Goal: Transaction & Acquisition: Purchase product/service

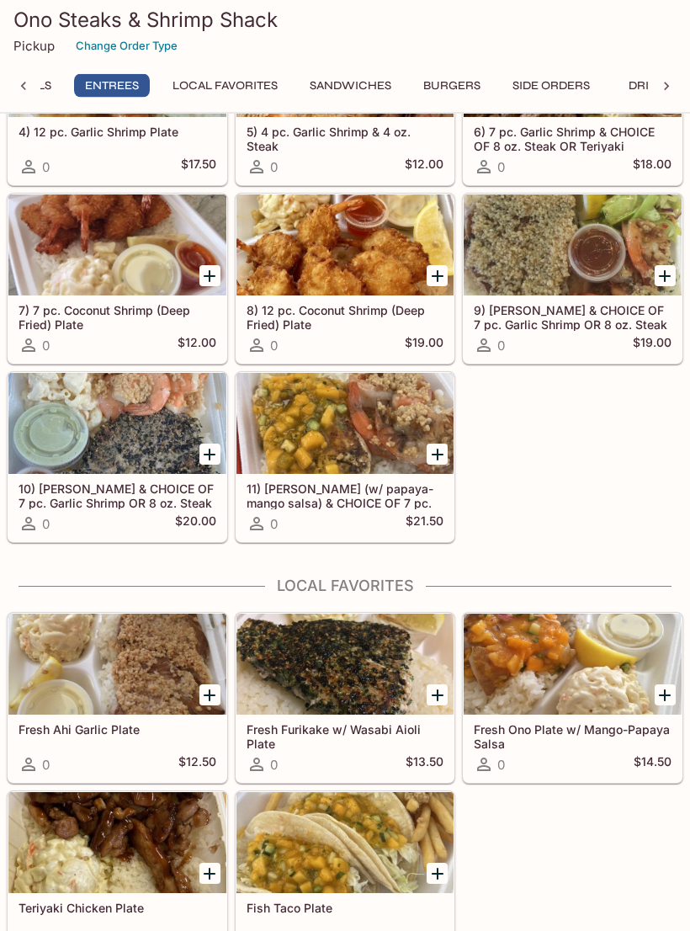
scroll to position [1021, 0]
click at [593, 657] on div at bounding box center [573, 664] width 218 height 101
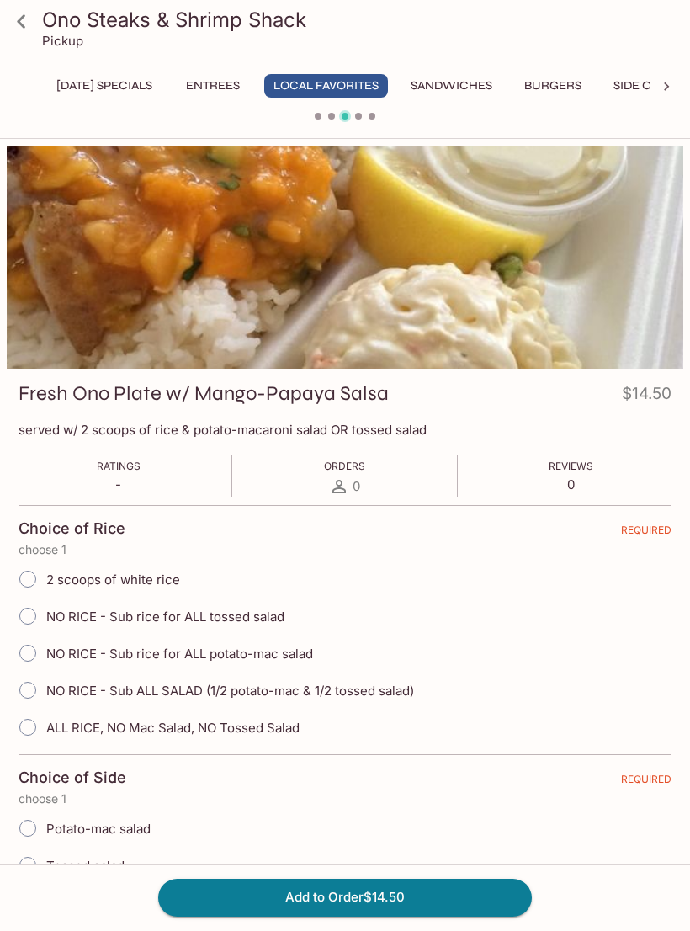
click at [662, 86] on icon at bounding box center [666, 86] width 17 height 17
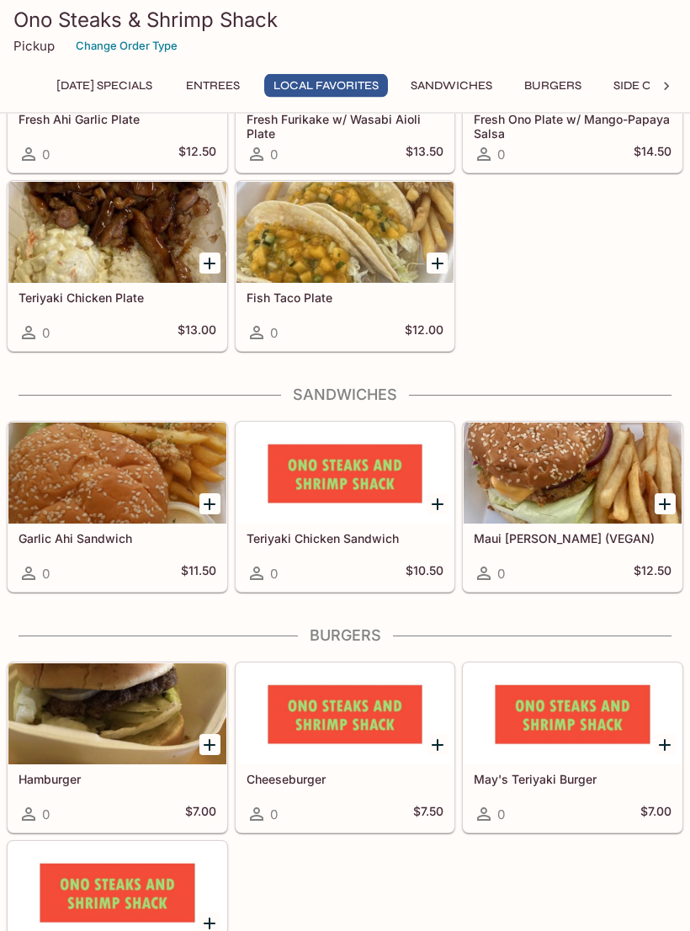
scroll to position [1632, 0]
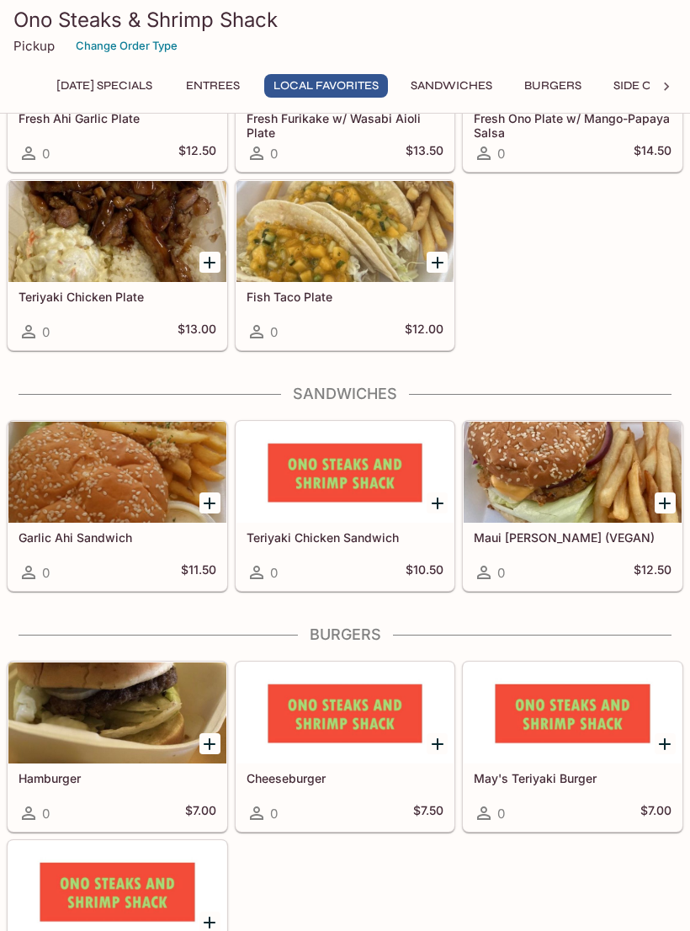
click at [583, 468] on div at bounding box center [573, 472] width 218 height 101
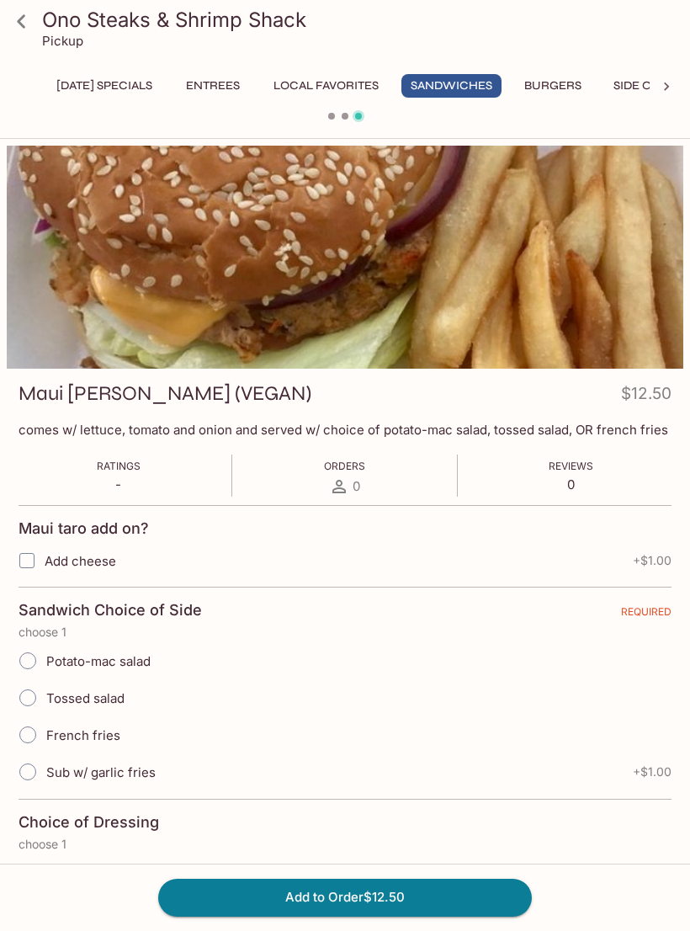
click at [19, 31] on icon at bounding box center [21, 21] width 29 height 29
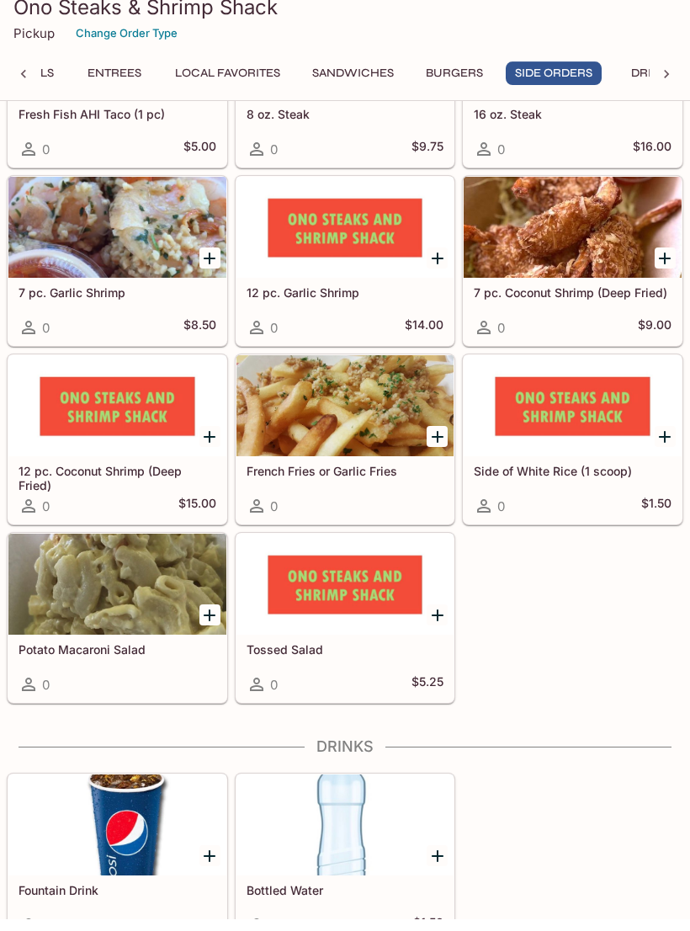
scroll to position [0, 101]
